Goal: Information Seeking & Learning: Learn about a topic

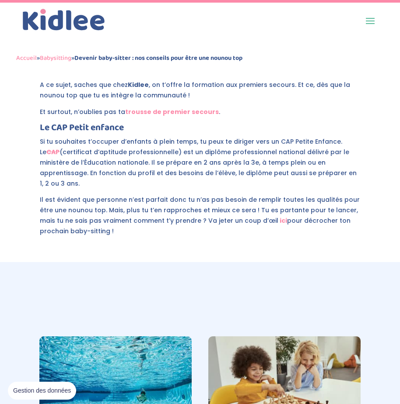
scroll to position [826, 0]
